Goal: Use online tool/utility: Utilize a website feature to perform a specific function

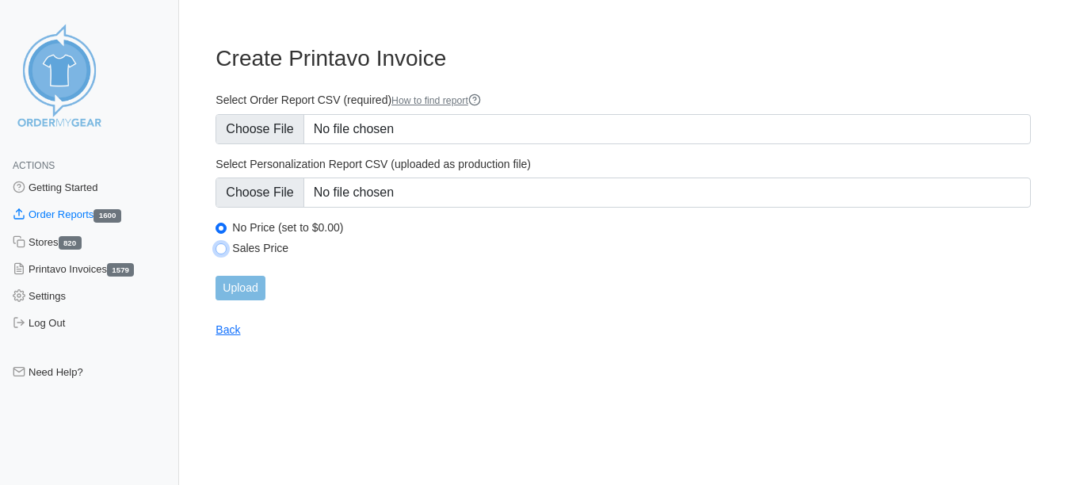
click at [224, 245] on input "Sales Price" at bounding box center [220, 248] width 11 height 11
radio input "true"
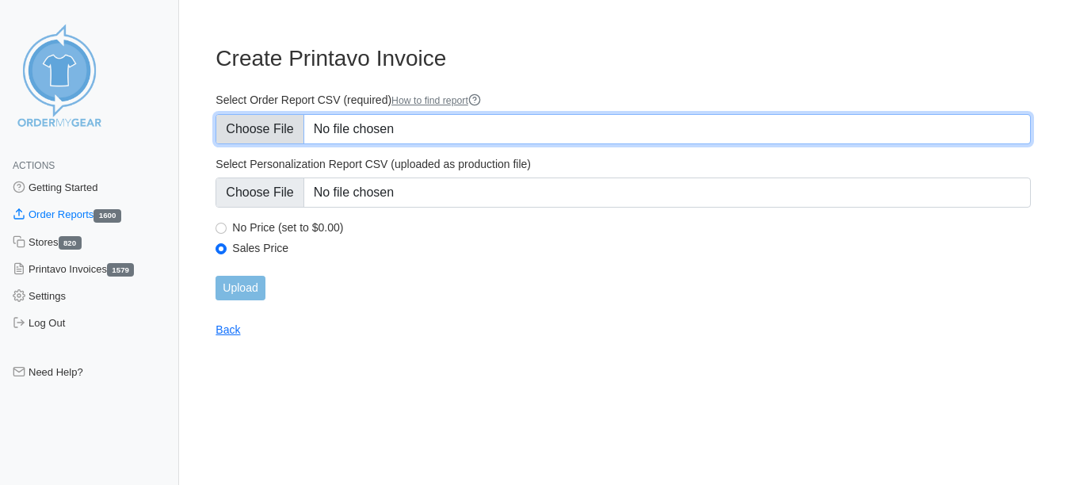
click at [261, 114] on input "Select Order Report CSV (required) How to find report" at bounding box center [622, 129] width 815 height 30
type input "C:\fakepath\2WED9_order_report (1)mc.csv"
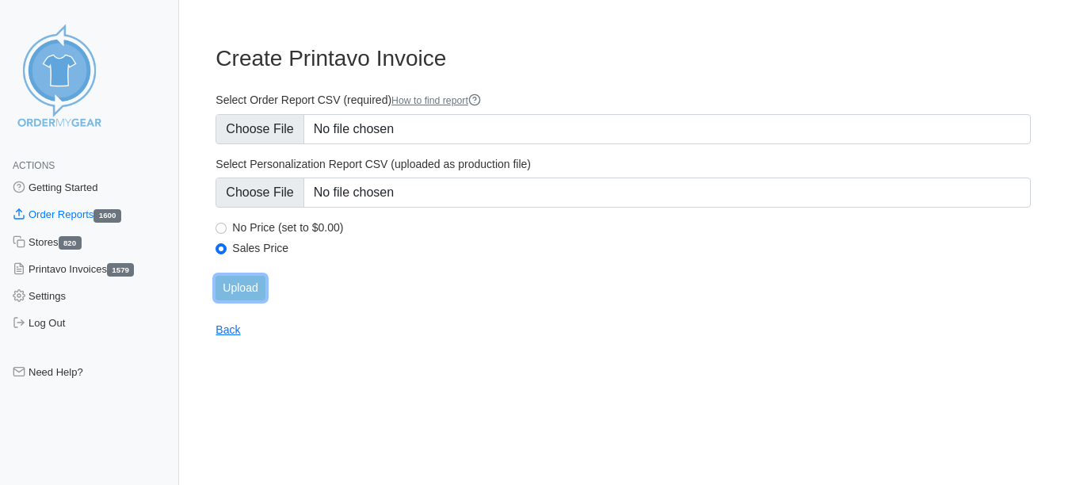
click at [231, 291] on input "Upload" at bounding box center [239, 288] width 49 height 25
